Goal: Task Accomplishment & Management: Manage account settings

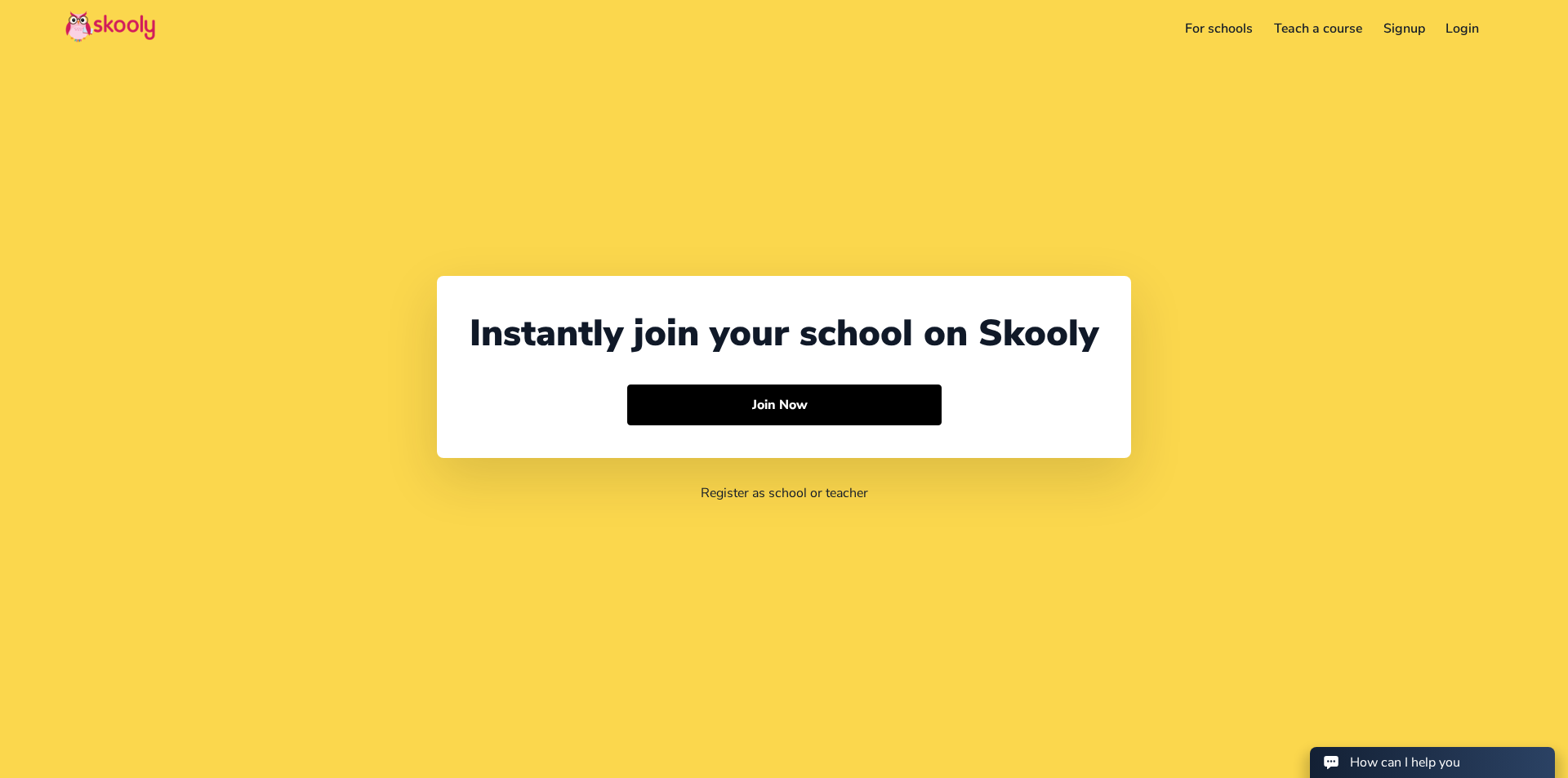
select select "64"
select select "[GEOGRAPHIC_DATA]"
select select "Pacific/[GEOGRAPHIC_DATA]"
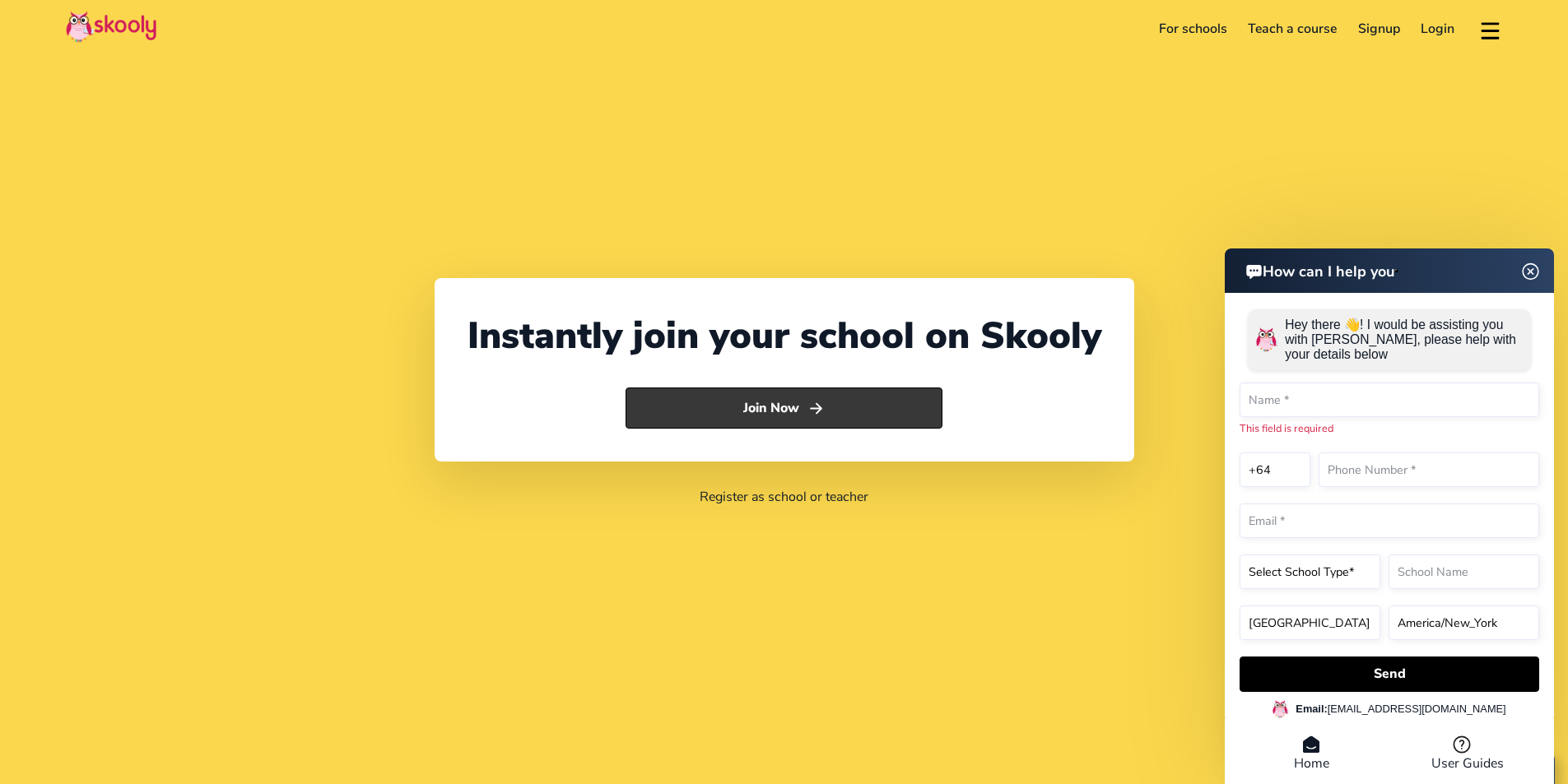
click at [810, 406] on icon "Arrow Forward" at bounding box center [816, 408] width 17 height 17
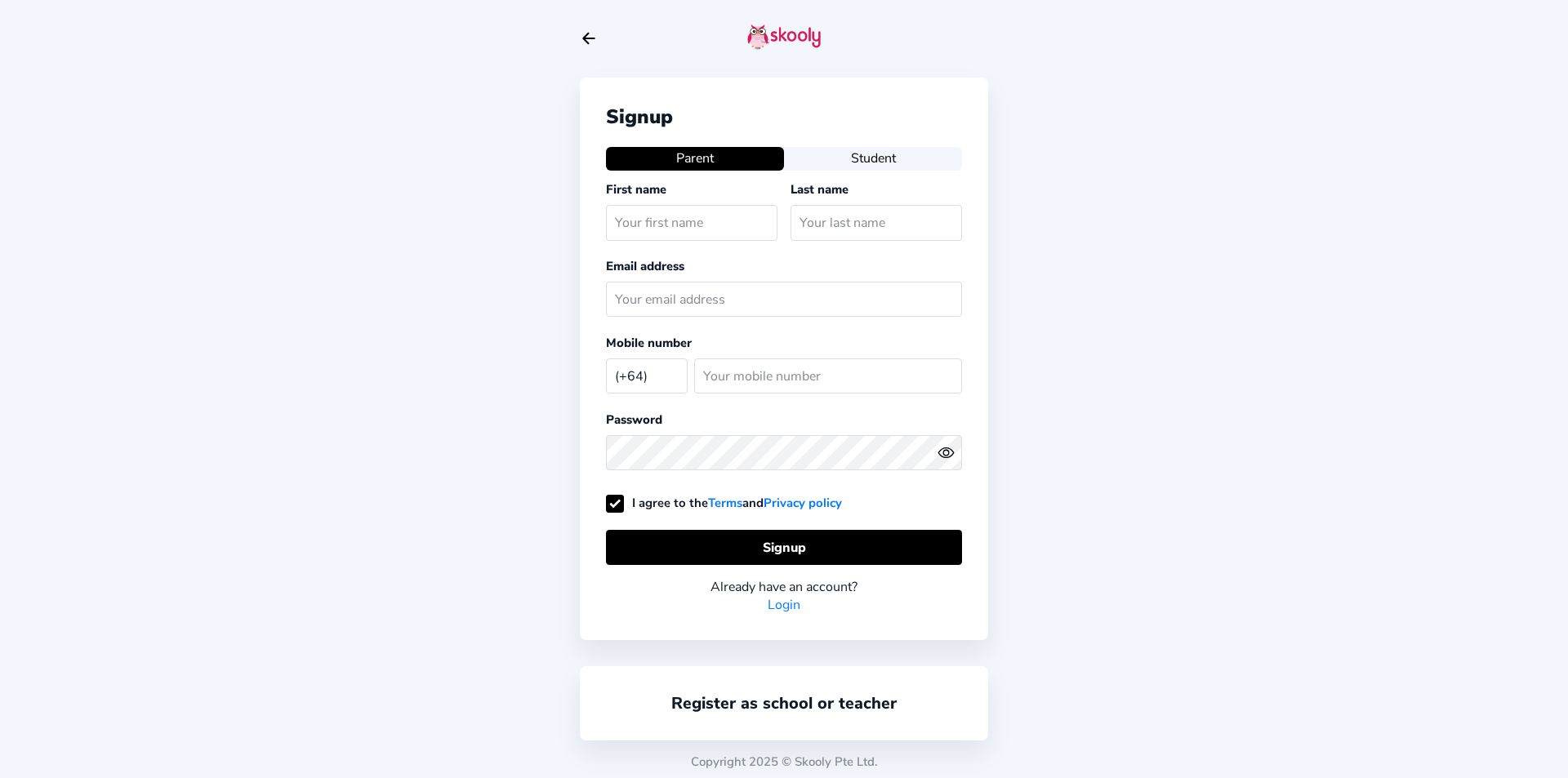
select select "NZ"
type input "info.wh@minimiracles.co.nz"
click at [584, 34] on icon "Arrow Back" at bounding box center [583, 38] width 18 height 18
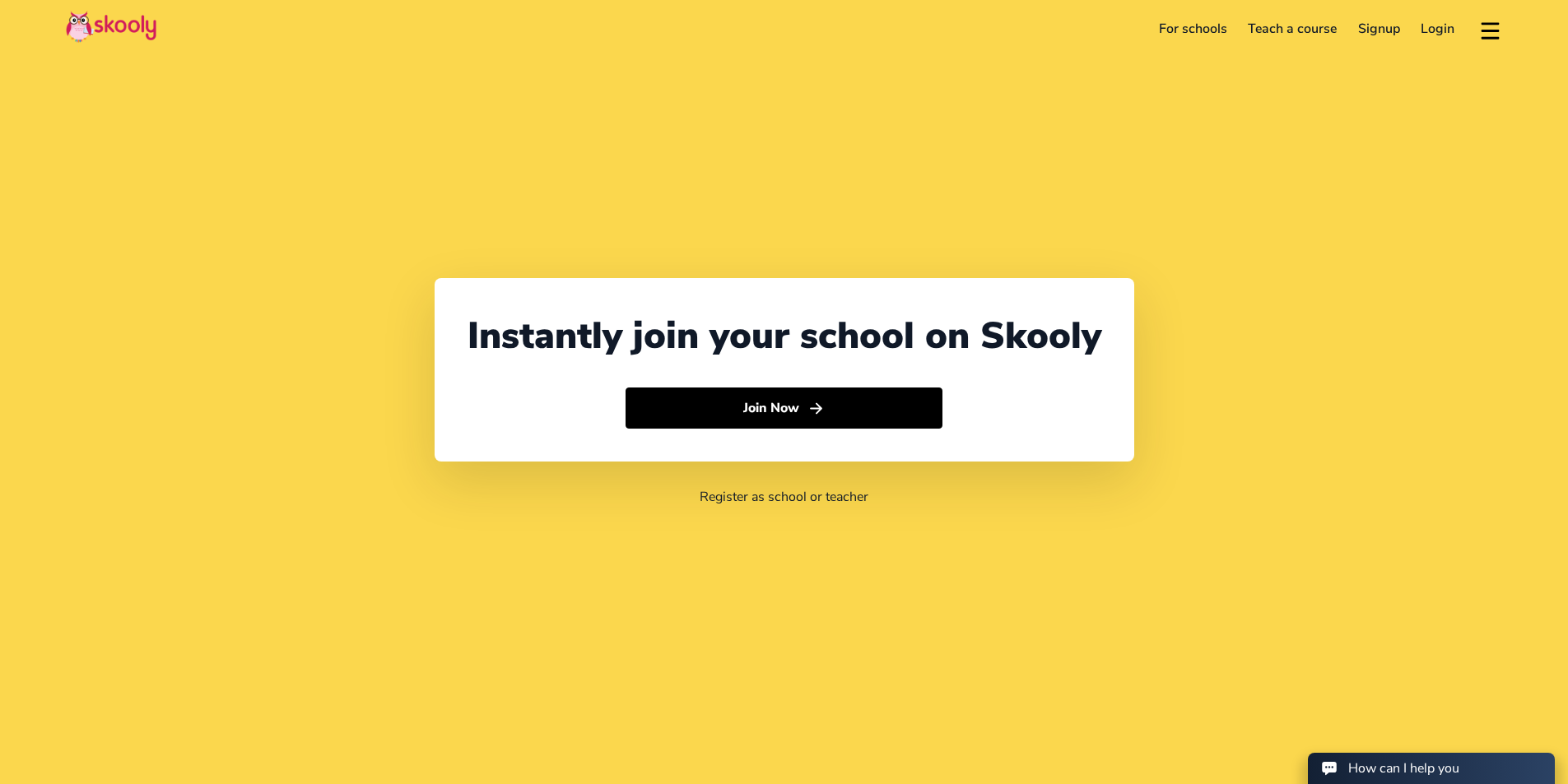
select select "64"
select select "[GEOGRAPHIC_DATA]"
select select "Pacific/[GEOGRAPHIC_DATA]"
click at [1432, 27] on link "Login" at bounding box center [1438, 29] width 55 height 26
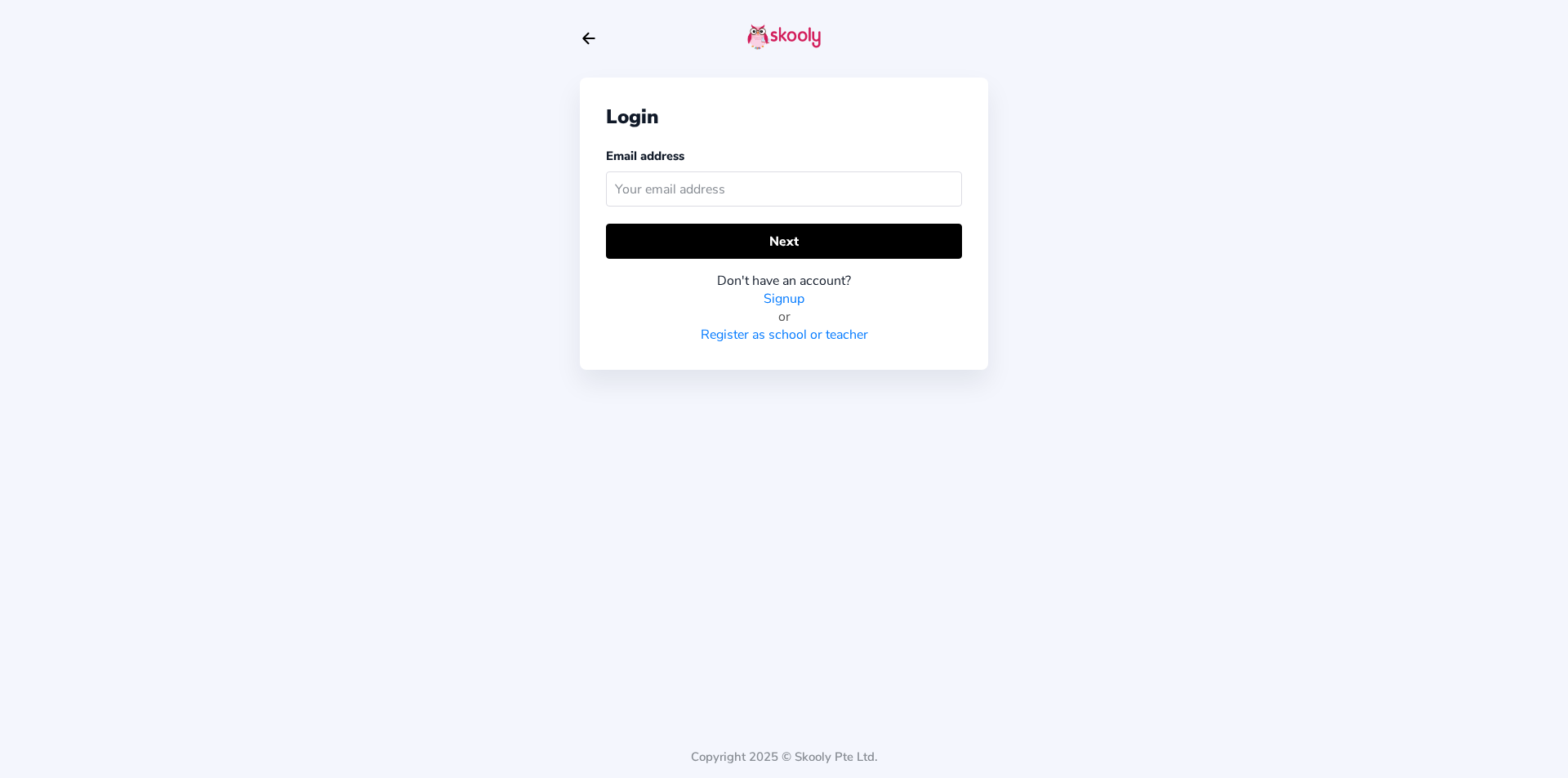
click at [678, 190] on input "text" at bounding box center [784, 189] width 356 height 35
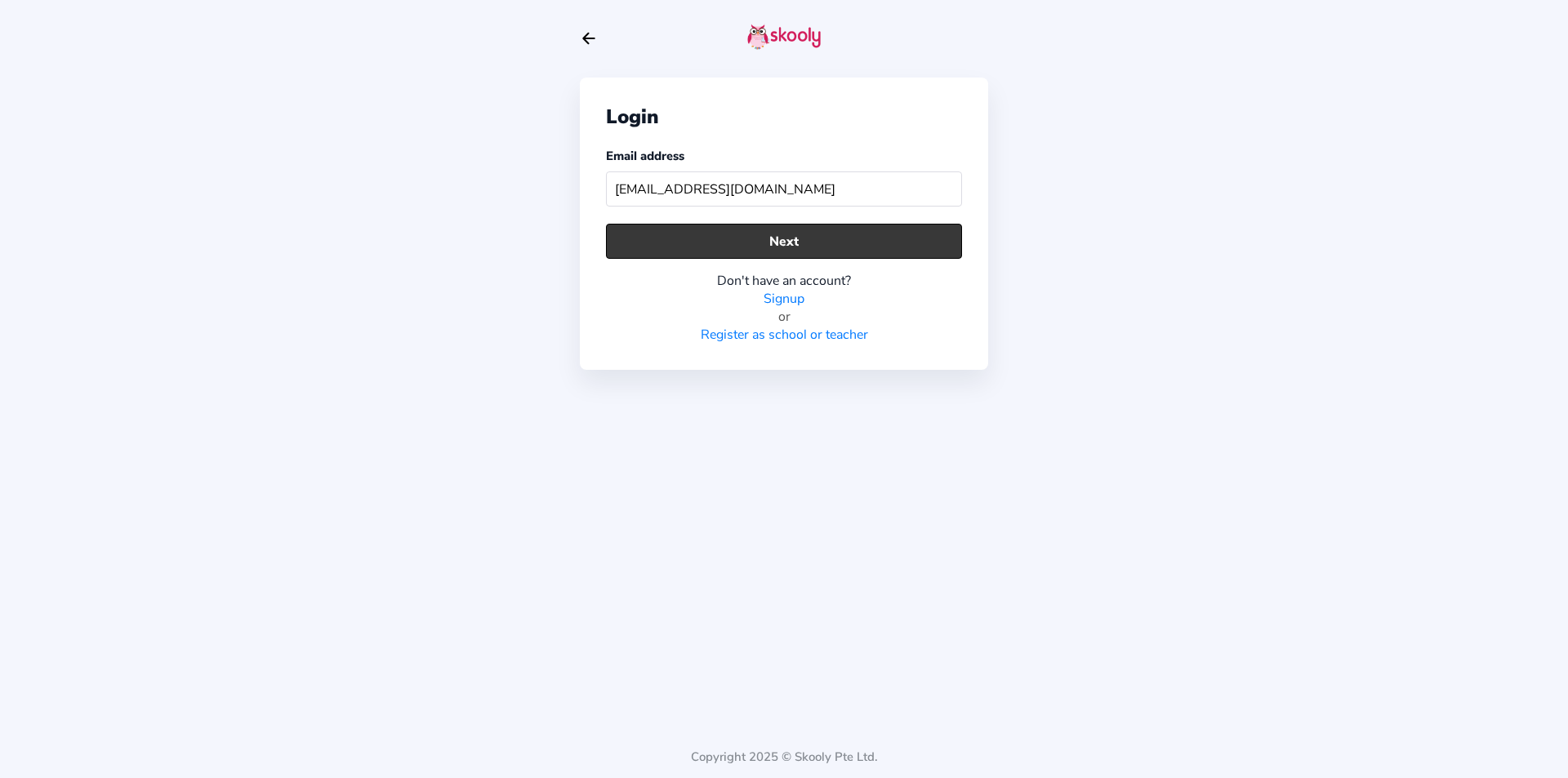
type input "lindamoller72@gmail.com"
click at [778, 246] on button "Next" at bounding box center [784, 241] width 356 height 35
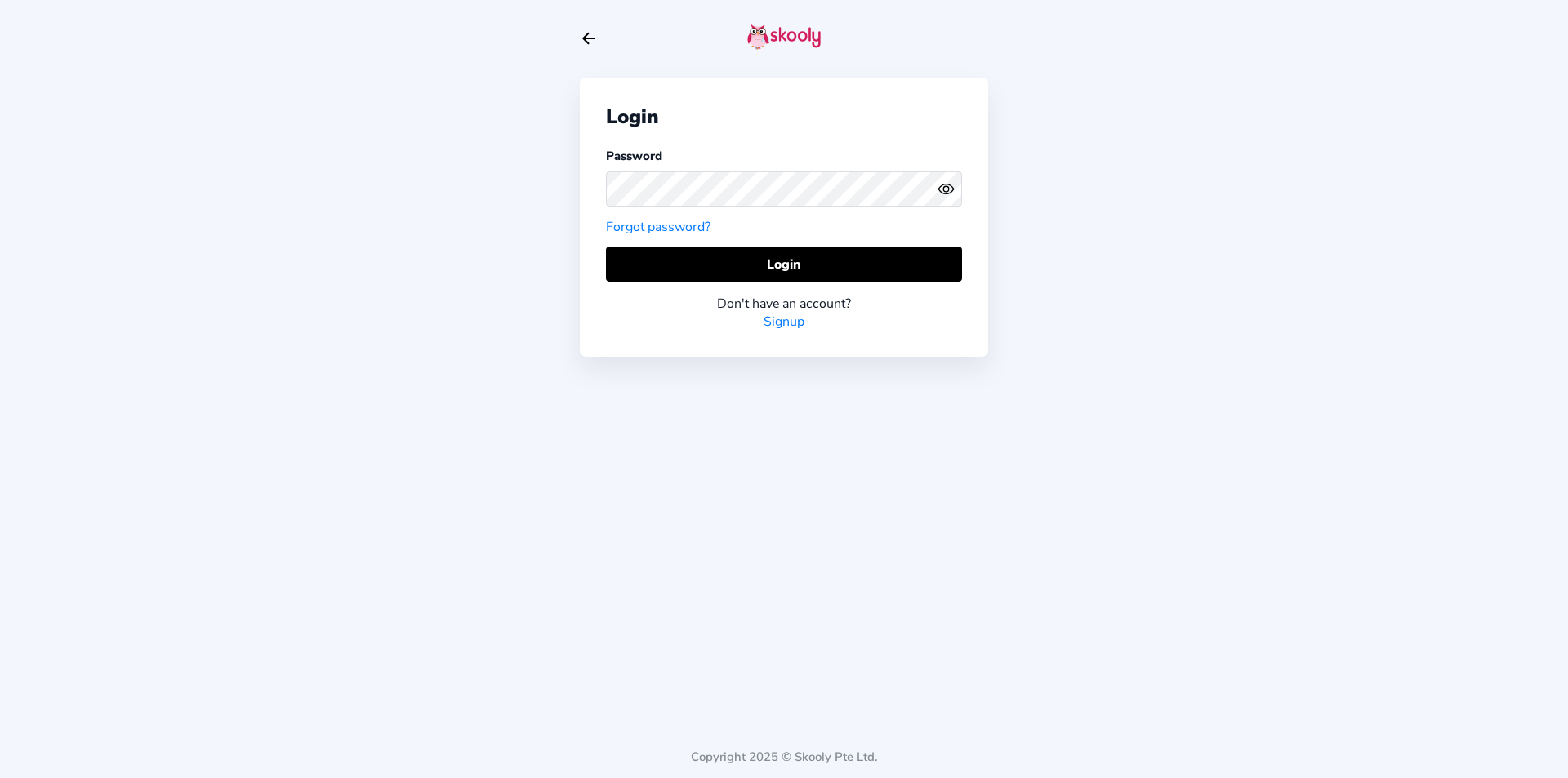
click at [947, 184] on icon "eye outline" at bounding box center [946, 189] width 15 height 10
click at [937, 272] on button "Login" at bounding box center [784, 264] width 356 height 35
